Goal: Check status: Check status

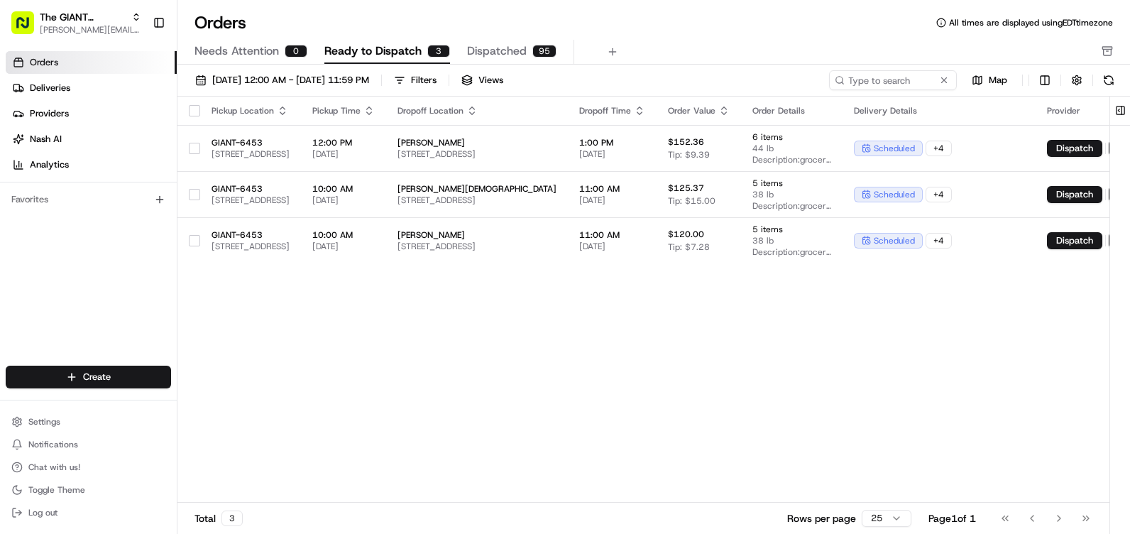
click at [477, 50] on span "Dispatched" at bounding box center [497, 51] width 60 height 17
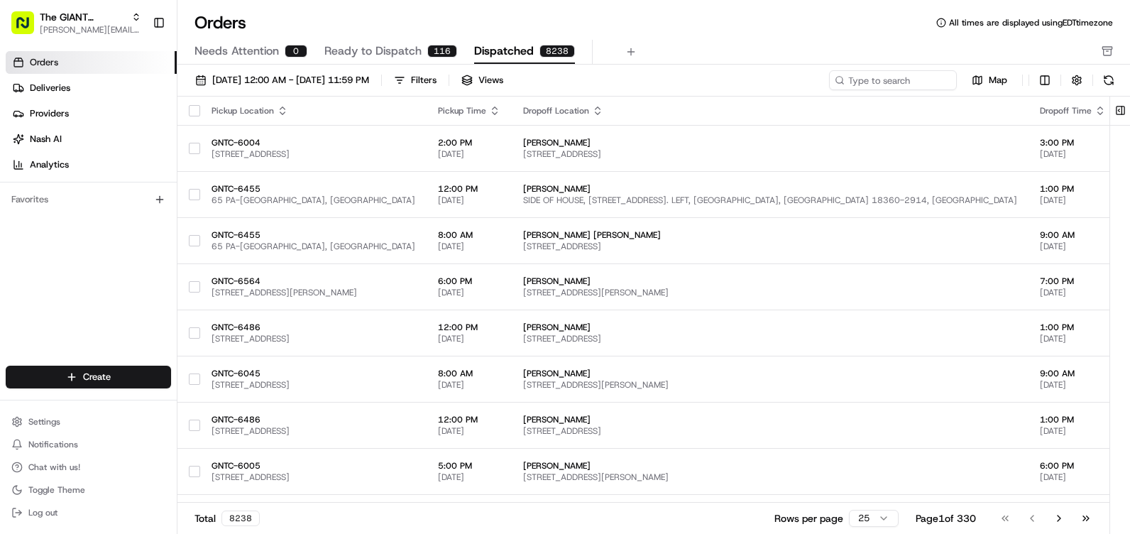
click at [392, 53] on span "Ready to Dispatch" at bounding box center [372, 51] width 97 height 17
